Goal: Task Accomplishment & Management: Complete application form

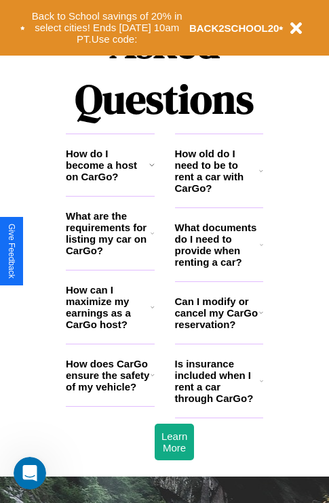
scroll to position [1642, 0]
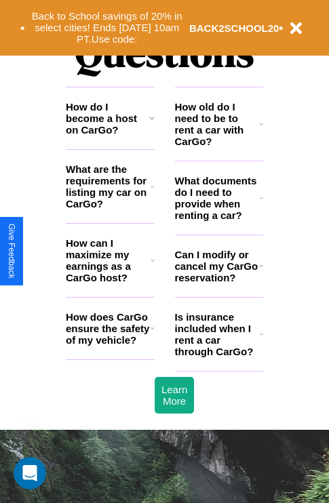
click at [218, 220] on h3 "What documents do I need to provide when renting a car?" at bounding box center [217, 198] width 85 height 46
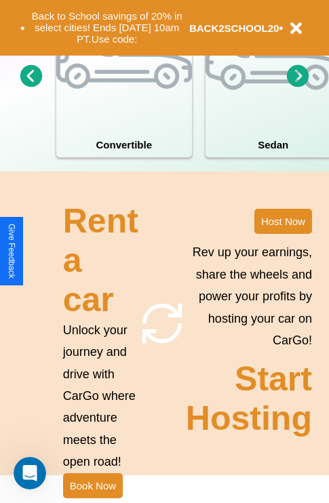
scroll to position [1056, 0]
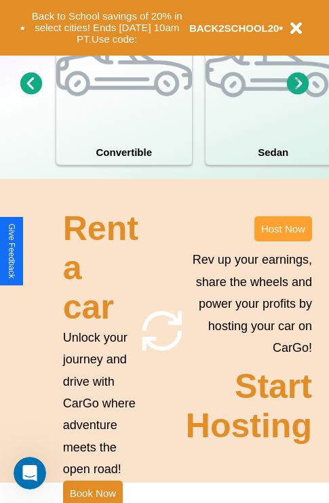
click at [283, 241] on button "Host Now" at bounding box center [283, 228] width 58 height 25
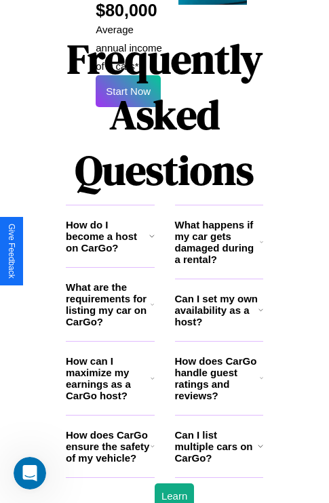
scroll to position [2206, 0]
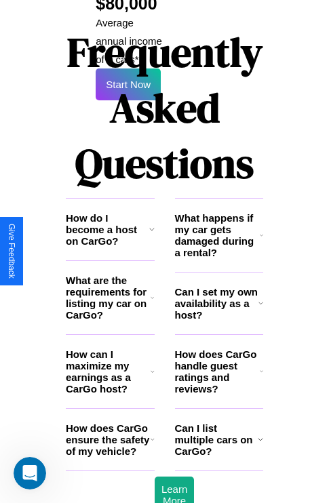
click at [218, 422] on h3 "Can I list multiple cars on CarGo?" at bounding box center [216, 439] width 83 height 35
click at [218, 286] on h3 "Can I set my own availability as a host?" at bounding box center [216, 303] width 83 height 35
click at [218, 422] on h3 "Can I list multiple cars on CarGo?" at bounding box center [216, 439] width 83 height 35
click at [218, 348] on h3 "How does CarGo handle guest ratings and reviews?" at bounding box center [217, 371] width 85 height 46
click at [152, 434] on icon at bounding box center [152, 439] width 4 height 11
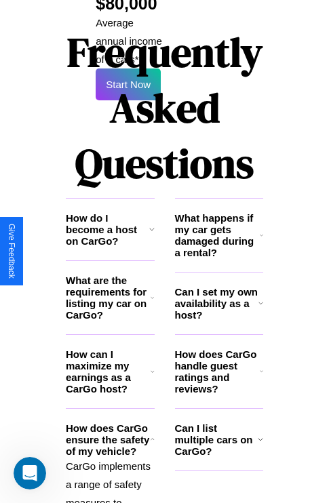
click at [261, 230] on icon at bounding box center [261, 235] width 3 height 11
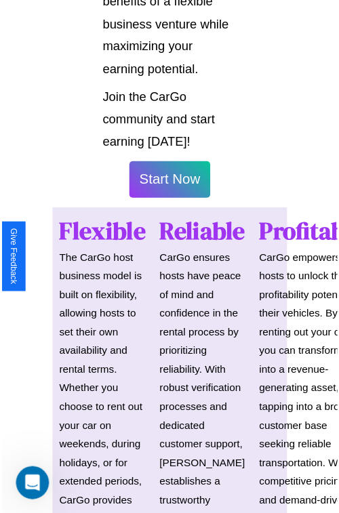
scroll to position [960, 0]
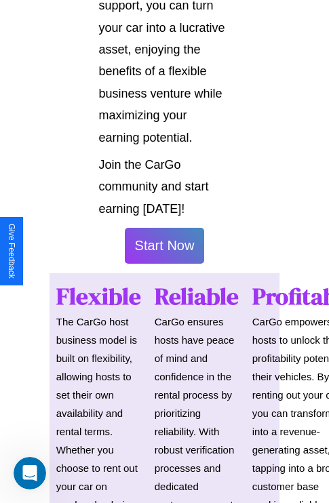
click at [164, 251] on button "Start Now" at bounding box center [165, 246] width 80 height 36
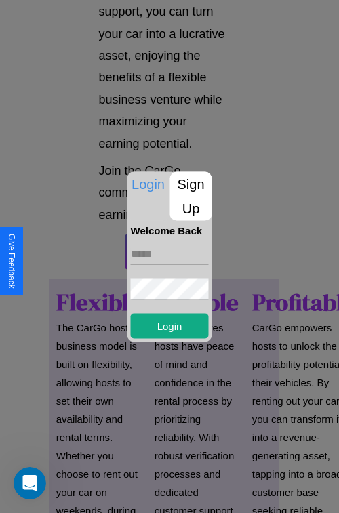
click at [190, 196] on p "Sign Up" at bounding box center [191, 195] width 42 height 49
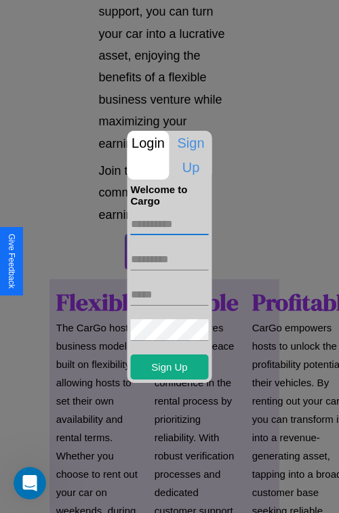
click at [169, 224] on input "text" at bounding box center [170, 224] width 78 height 22
type input "********"
click at [169, 259] on input "text" at bounding box center [170, 260] width 78 height 22
type input "*****"
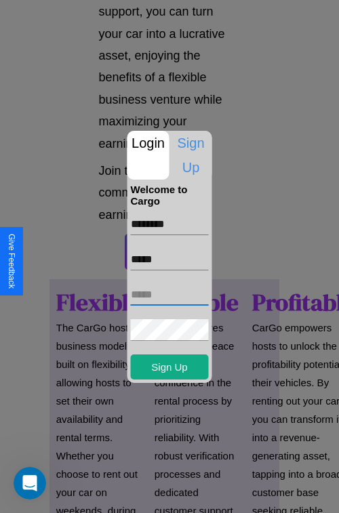
click at [169, 294] on input "text" at bounding box center [170, 295] width 78 height 22
type input "**********"
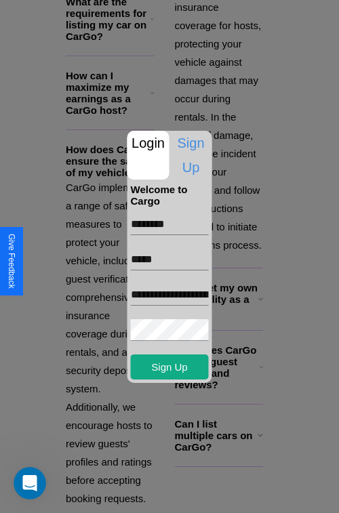
click at [174, 495] on div at bounding box center [169, 256] width 339 height 513
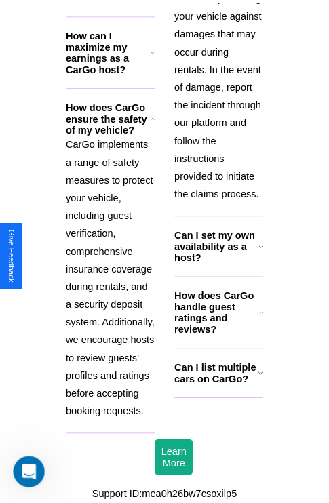
scroll to position [956, 0]
